Goal: Transaction & Acquisition: Purchase product/service

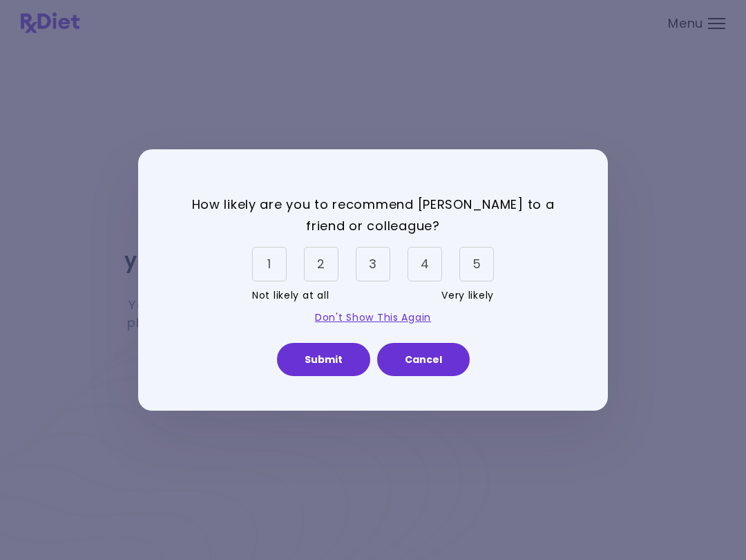
click at [475, 259] on div "5" at bounding box center [476, 264] width 35 height 35
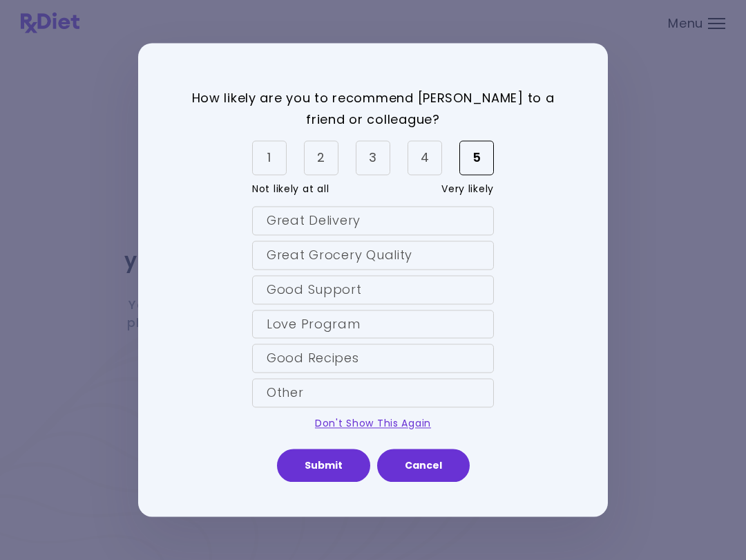
click at [421, 310] on div "Love Program" at bounding box center [373, 324] width 242 height 29
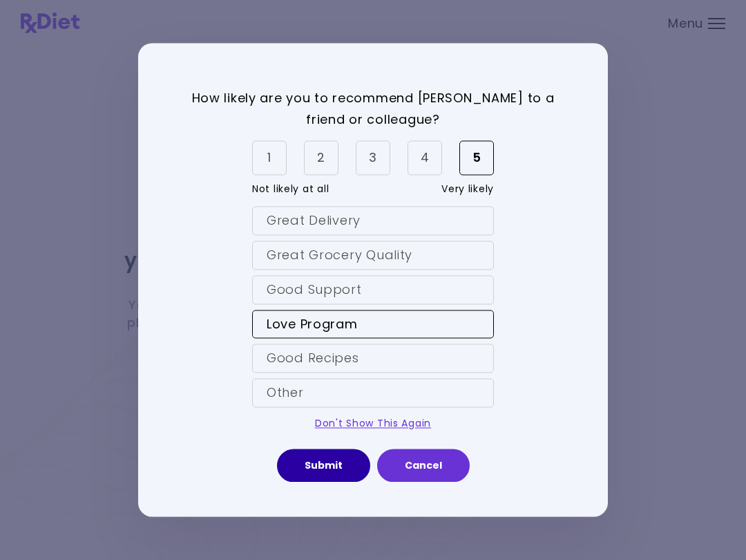
click at [347, 465] on button "Submit" at bounding box center [323, 465] width 93 height 33
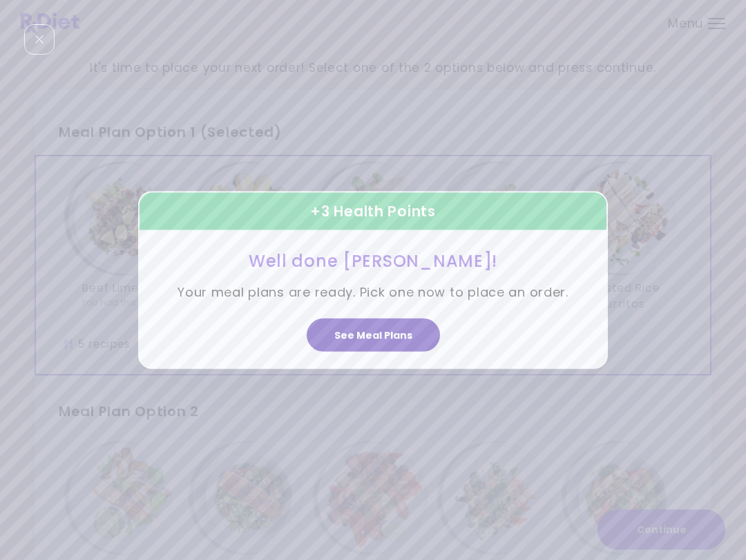
click at [344, 342] on button "See Meal Plans" at bounding box center [373, 334] width 133 height 33
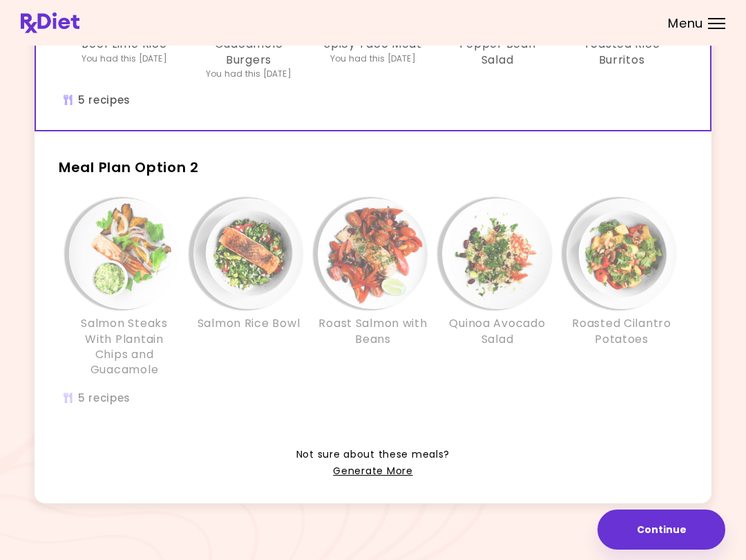
scroll to position [247, 0]
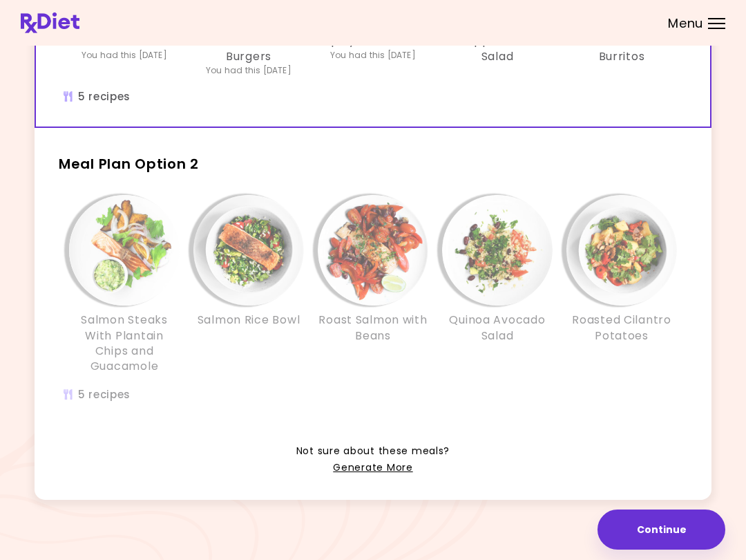
click at [575, 361] on div "Roasted Cilantro Potatoes" at bounding box center [622, 285] width 124 height 180
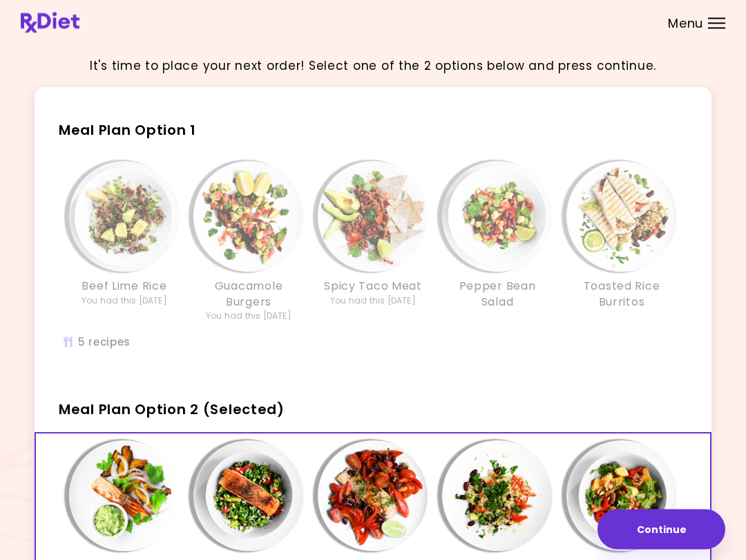
scroll to position [0, 0]
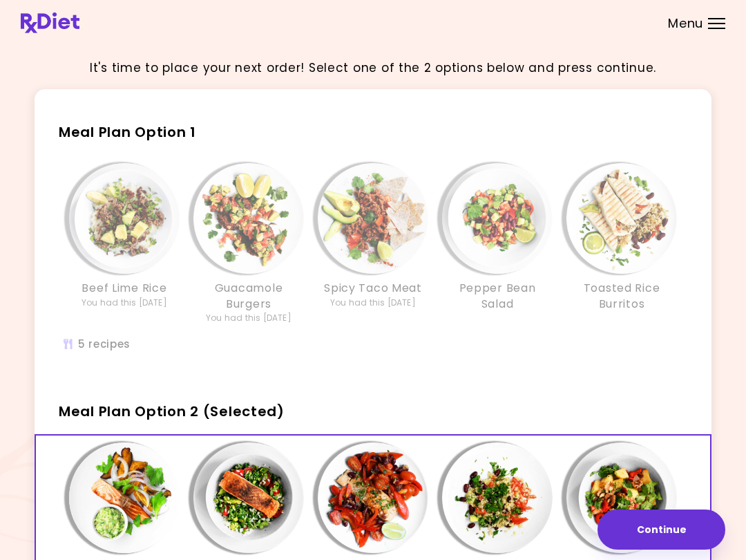
click at [578, 308] on h3 "Toasted Rice Burritos" at bounding box center [622, 295] width 111 height 31
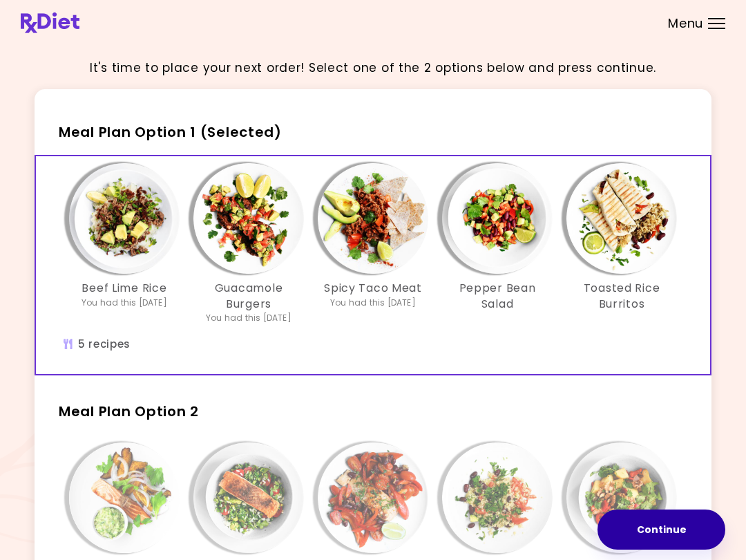
click at [679, 526] on button "Continue" at bounding box center [662, 529] width 128 height 40
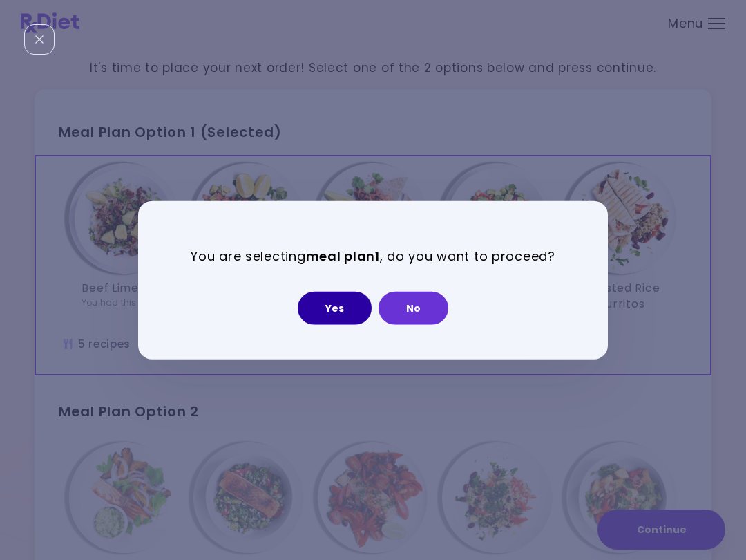
click at [356, 303] on button "Yes" at bounding box center [335, 307] width 74 height 33
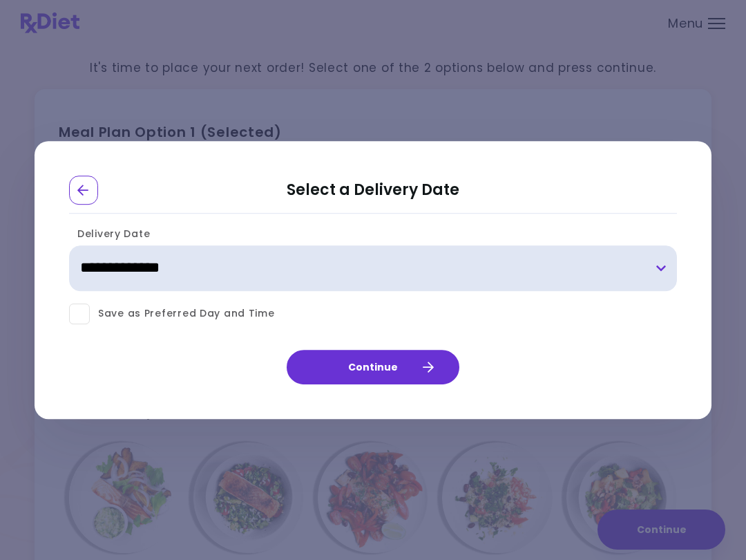
click at [664, 260] on select "**********" at bounding box center [373, 268] width 608 height 46
select select "**********"
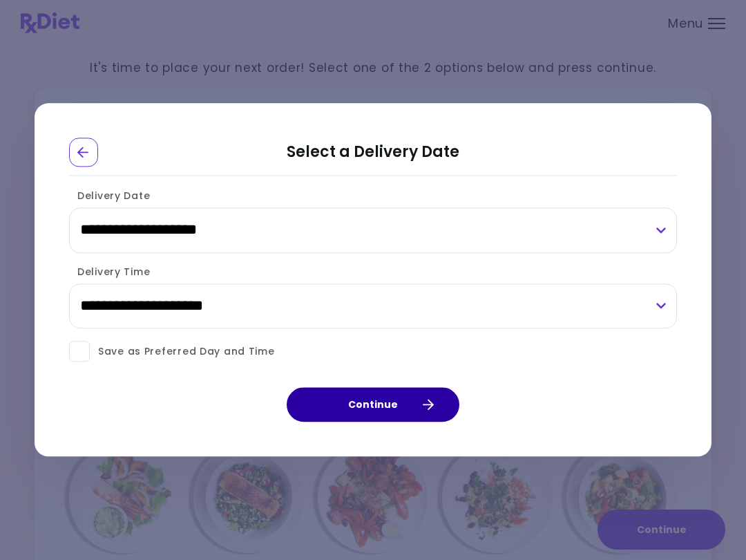
click at [404, 398] on button "Continue" at bounding box center [373, 405] width 173 height 35
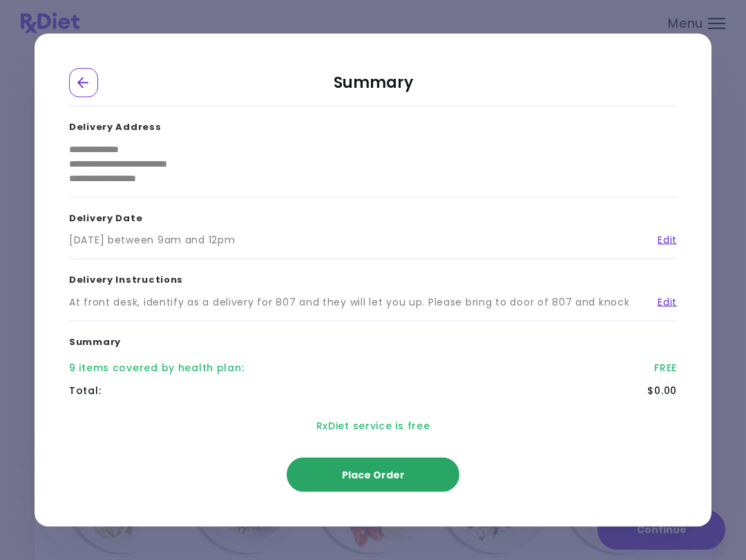
click at [420, 472] on button "Place Order" at bounding box center [373, 474] width 173 height 35
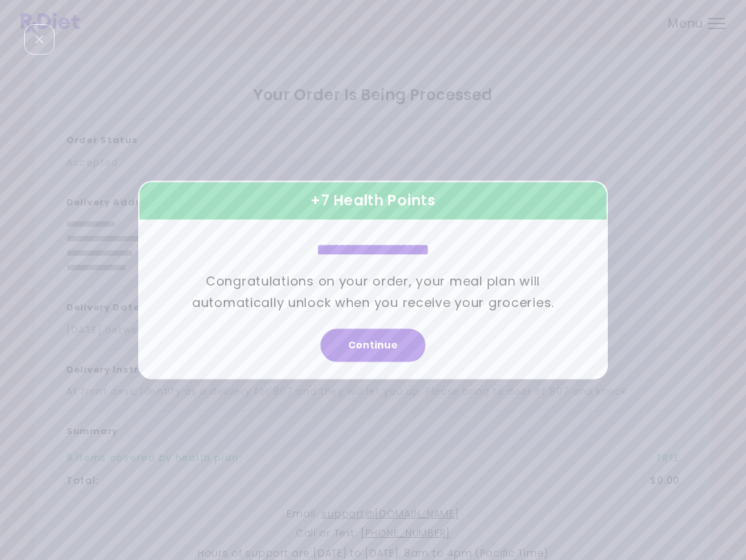
click at [397, 341] on button "Continue" at bounding box center [373, 345] width 105 height 33
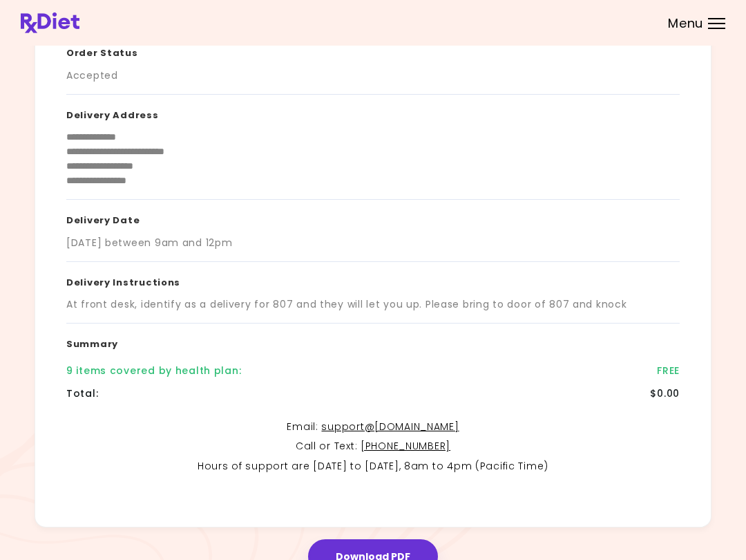
scroll to position [144, 0]
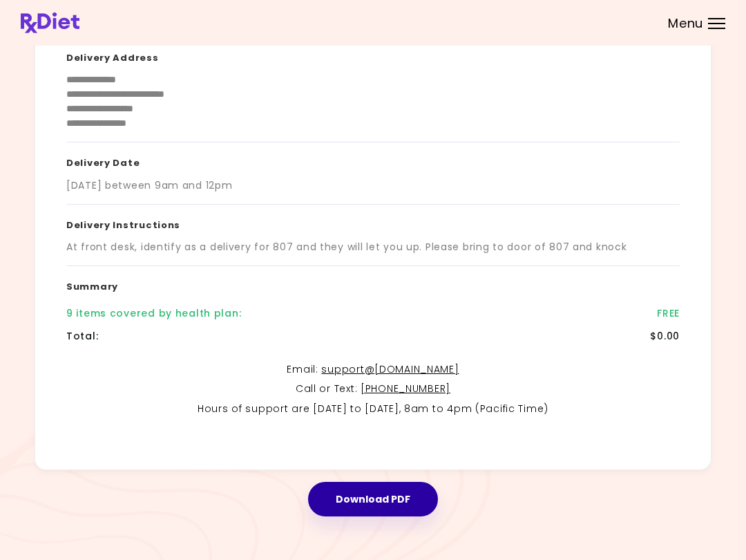
click at [407, 489] on button "Download PDF" at bounding box center [373, 499] width 130 height 35
